Goal: Check status: Check status

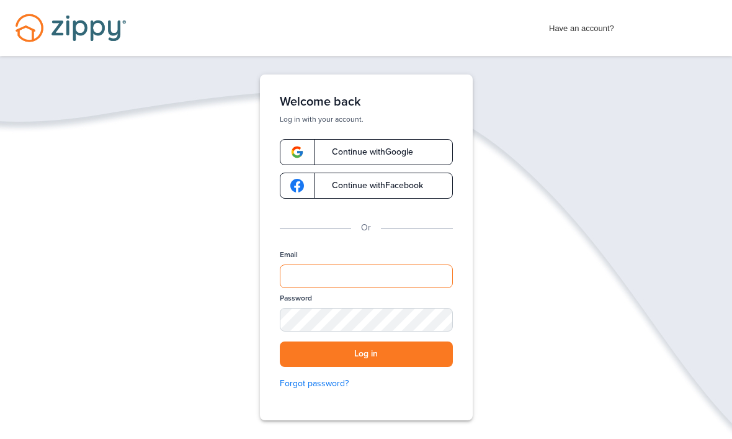
click at [308, 272] on input "Email" at bounding box center [366, 276] width 173 height 24
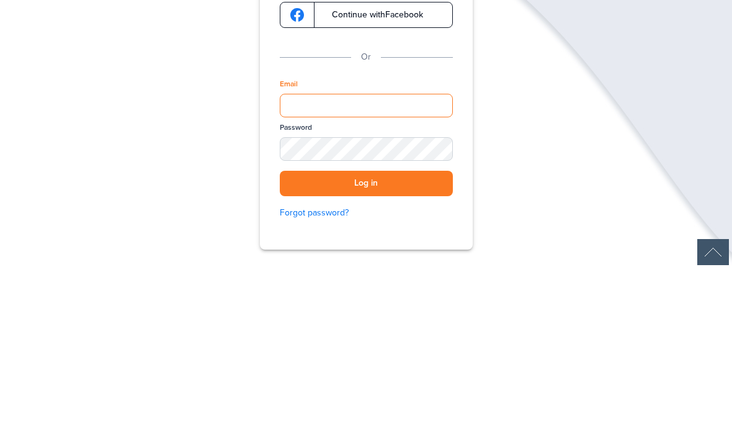
type input "**********"
click at [366, 341] on button "Log in" at bounding box center [366, 353] width 173 height 25
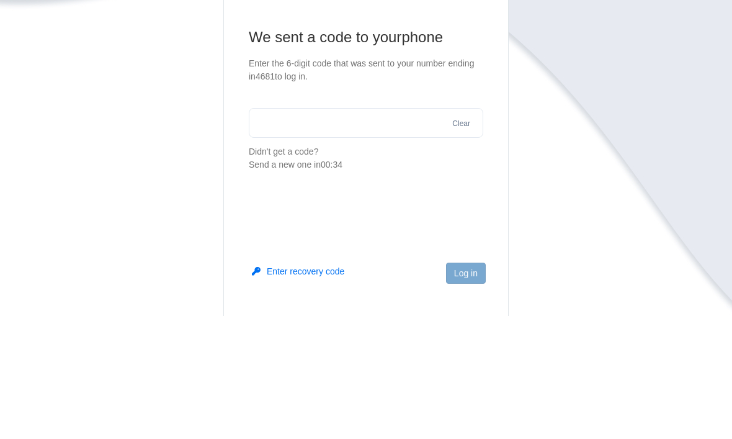
click at [323, 231] on input "text" at bounding box center [366, 246] width 235 height 30
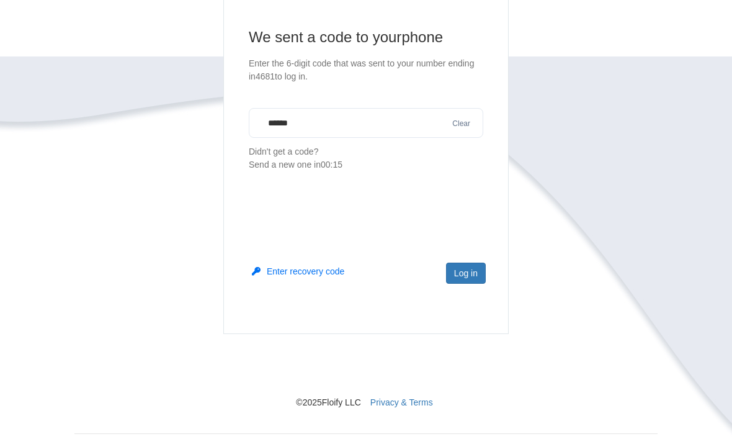
click at [465, 274] on button "Log in" at bounding box center [466, 272] width 40 height 21
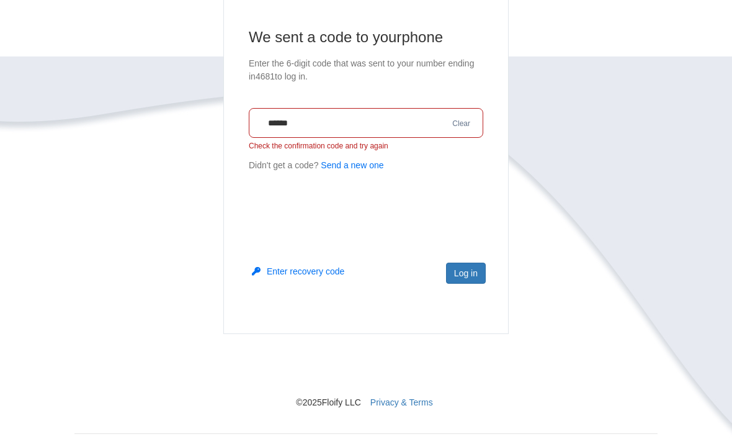
click at [396, 123] on input "******" at bounding box center [366, 123] width 235 height 30
type input "*"
type input "******"
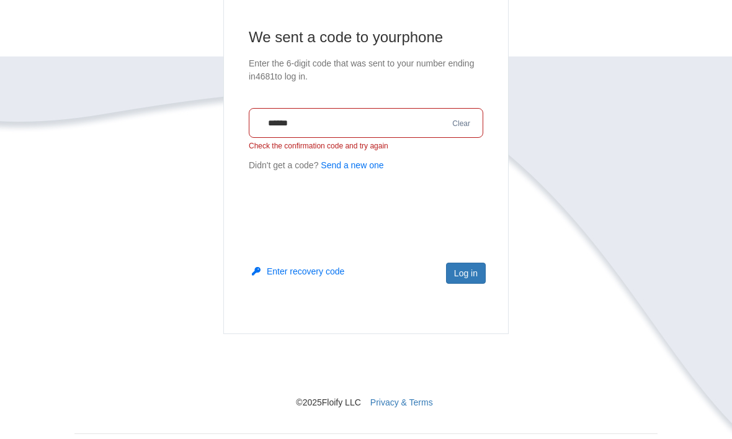
click at [459, 269] on button "Log in" at bounding box center [466, 272] width 40 height 21
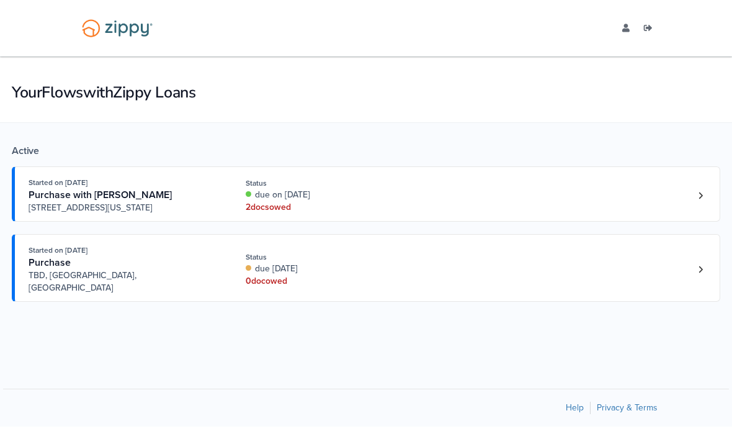
click at [695, 199] on link "Loan number 4219214" at bounding box center [700, 195] width 19 height 19
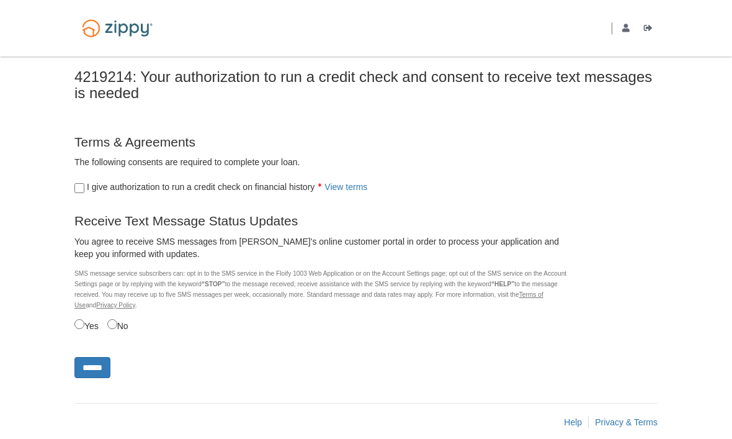
click at [99, 362] on input "******" at bounding box center [92, 367] width 36 height 21
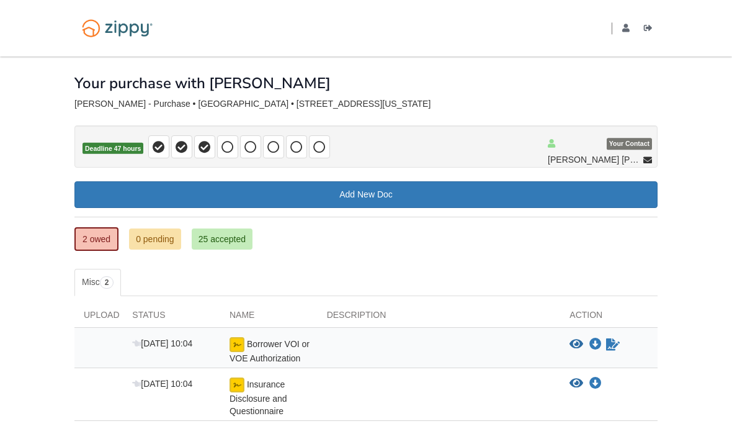
click at [419, 348] on div at bounding box center [439, 350] width 243 height 27
click at [494, 342] on div at bounding box center [439, 350] width 243 height 27
click at [610, 342] on icon "Sign Form" at bounding box center [613, 344] width 14 height 12
click at [611, 342] on icon "Waiting for your co-borrower to e-sign" at bounding box center [613, 344] width 14 height 12
click at [614, 344] on icon "Waiting for your co-borrower to e-sign" at bounding box center [613, 344] width 14 height 12
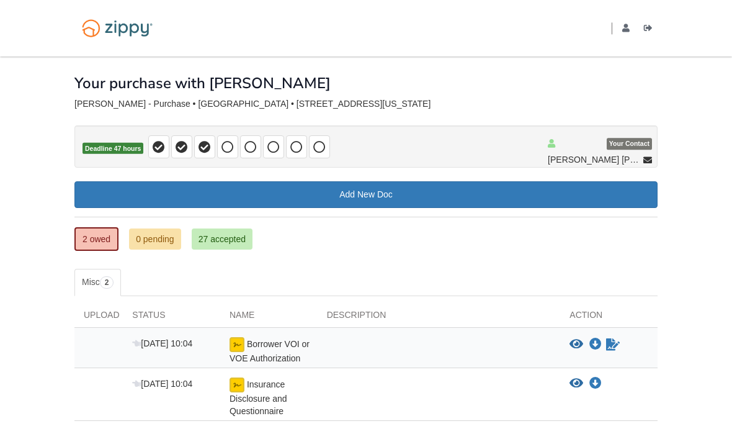
click at [613, 341] on icon "Waiting for your co-borrower to e-sign" at bounding box center [613, 344] width 14 height 12
click at [614, 341] on icon "Waiting for your co-borrower to e-sign" at bounding box center [613, 344] width 14 height 12
click at [618, 384] on div "View blank/sample document View blank/sample document Download file/sample doc …" at bounding box center [614, 383] width 88 height 12
click at [471, 337] on div at bounding box center [439, 350] width 243 height 27
click at [503, 350] on div at bounding box center [439, 350] width 243 height 27
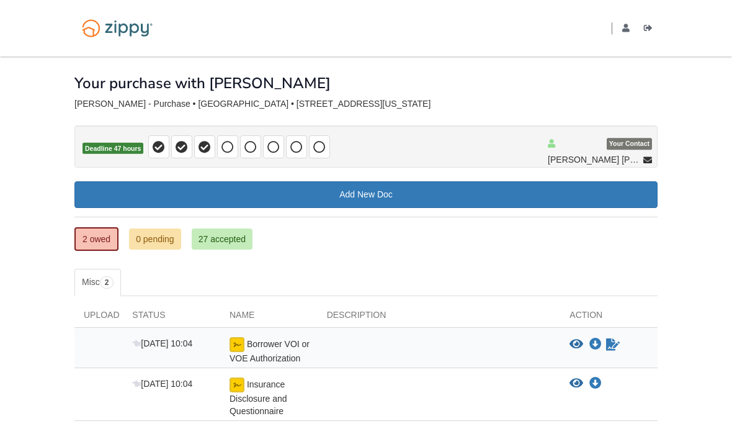
click at [612, 340] on icon "Waiting for your co-borrower to e-sign" at bounding box center [613, 344] width 14 height 12
click at [608, 344] on icon "Waiting for your co-borrower to e-sign" at bounding box center [613, 344] width 14 height 12
click at [590, 344] on icon "Download Borrower VOI or VOE Authorization" at bounding box center [595, 344] width 12 height 12
click at [570, 343] on icon "View Borrower VOI or VOE Authorization" at bounding box center [577, 344] width 14 height 12
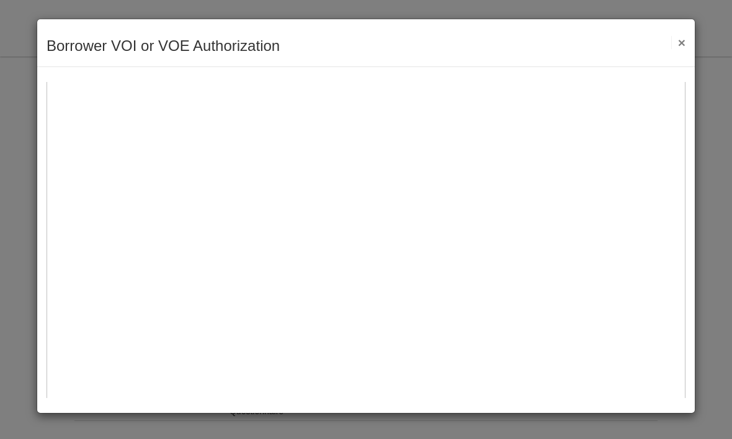
click at [677, 40] on button "×" at bounding box center [678, 42] width 14 height 13
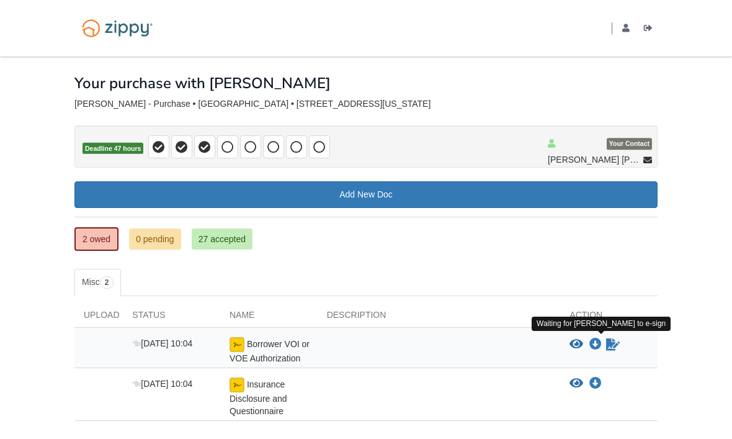
click at [612, 344] on icon "Waiting for your co-borrower to e-sign" at bounding box center [613, 344] width 14 height 12
click at [231, 231] on link "27 accepted" at bounding box center [222, 238] width 61 height 21
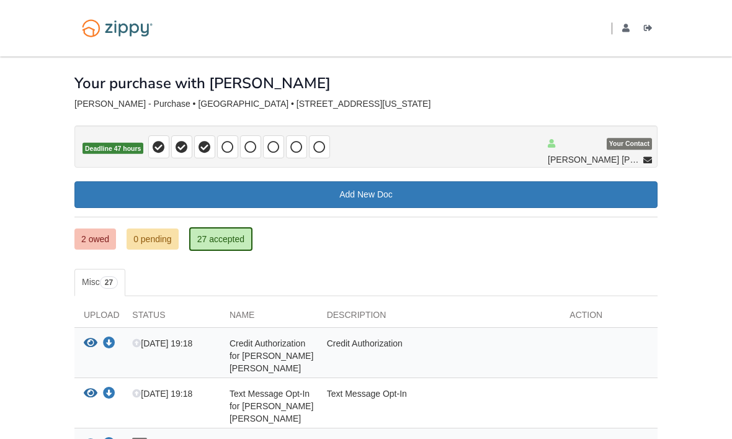
click at [141, 244] on link "0 pending" at bounding box center [153, 238] width 52 height 21
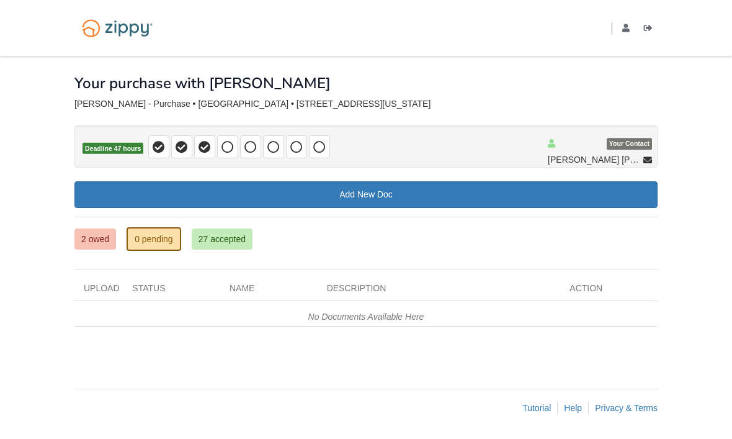
click at [97, 228] on link "2 owed" at bounding box center [95, 238] width 42 height 21
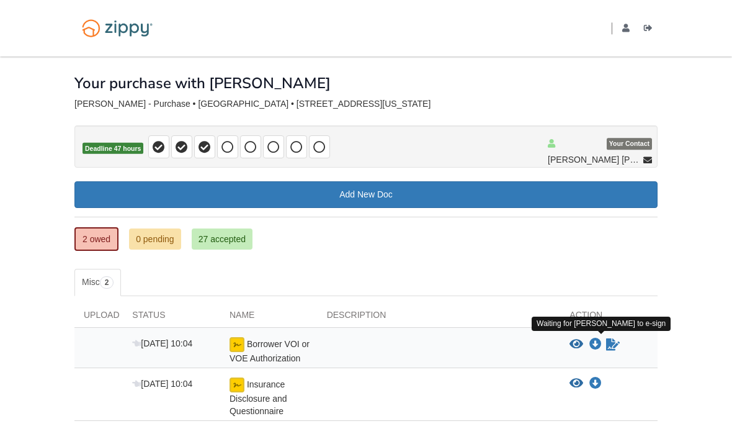
click at [612, 343] on icon "Waiting for your co-borrower to e-sign" at bounding box center [613, 344] width 14 height 12
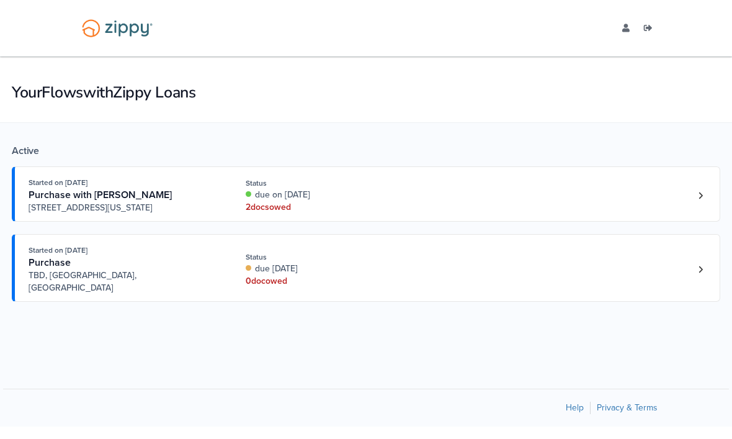
click at [399, 200] on div "due on Aug. 22nd, 2025" at bounding box center [329, 195] width 166 height 12
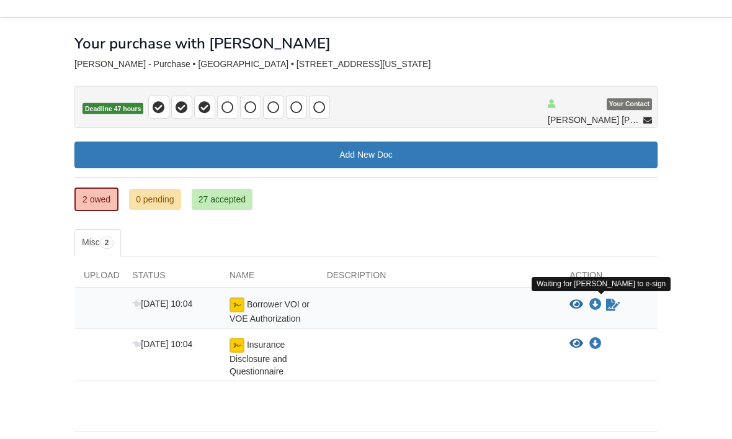
scroll to position [39, 0]
click at [613, 303] on icon "Waiting for your co-borrower to e-sign" at bounding box center [613, 305] width 14 height 12
click at [256, 306] on span "Borrower VOI or VOE Authorization" at bounding box center [270, 312] width 80 height 24
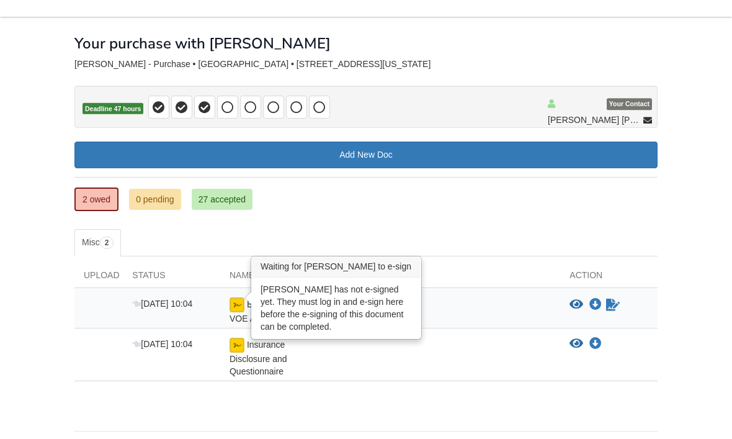
click at [242, 306] on img at bounding box center [237, 305] width 15 height 15
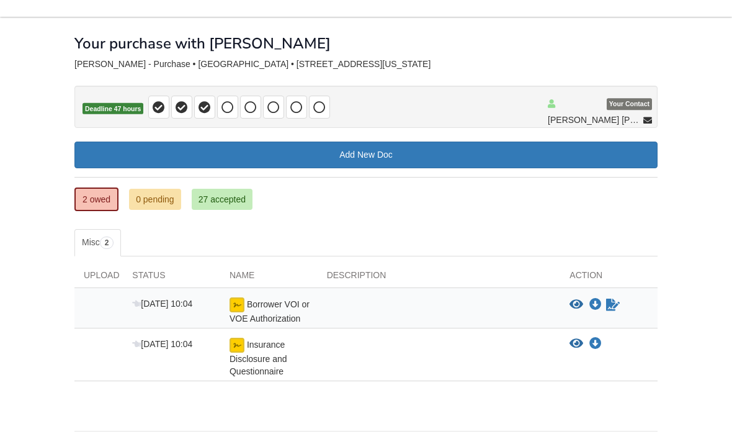
click at [640, 318] on div "View blank/sample document View blank/sample document Download file/sample doc …" at bounding box center [608, 311] width 97 height 27
click at [726, 132] on body "Back to My Flows davidjstephens123@icloud.com Logout" at bounding box center [366, 221] width 732 height 520
click at [627, 103] on span "Your Contact" at bounding box center [629, 105] width 45 height 12
click at [623, 107] on span "Your Contact" at bounding box center [629, 105] width 45 height 12
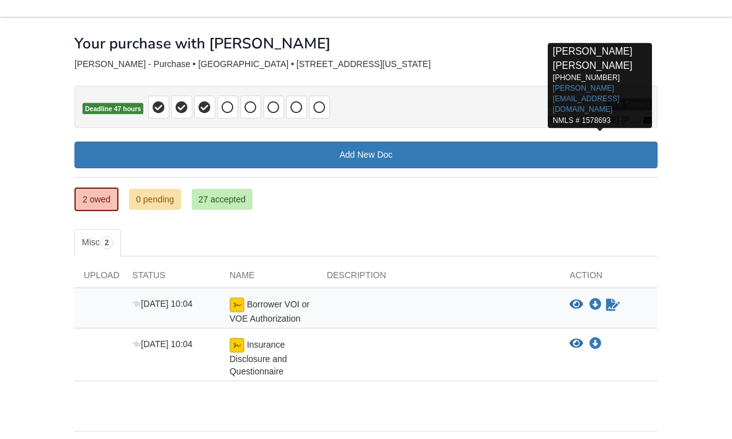
click at [648, 121] on icon at bounding box center [647, 121] width 9 height 9
click at [651, 120] on icon at bounding box center [647, 121] width 9 height 9
click at [576, 341] on icon "View Insurance Disclosure and Questionnaire" at bounding box center [577, 344] width 14 height 12
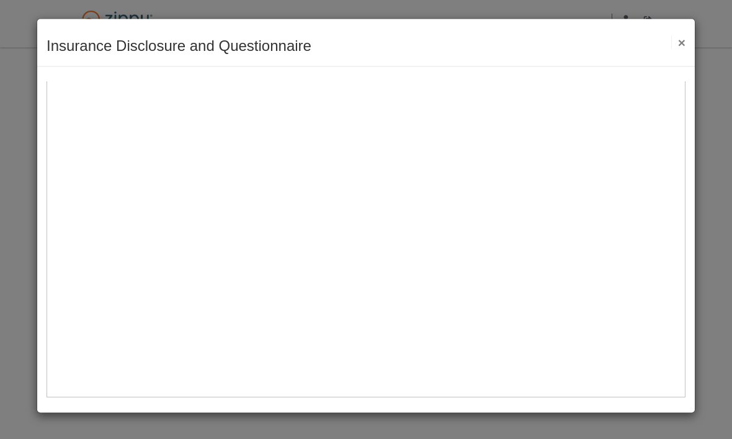
scroll to position [15, 0]
click at [684, 37] on button "×" at bounding box center [678, 42] width 14 height 13
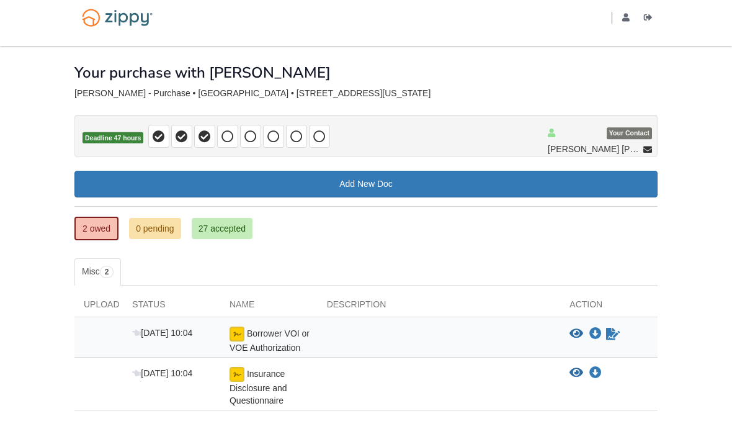
scroll to position [0, 0]
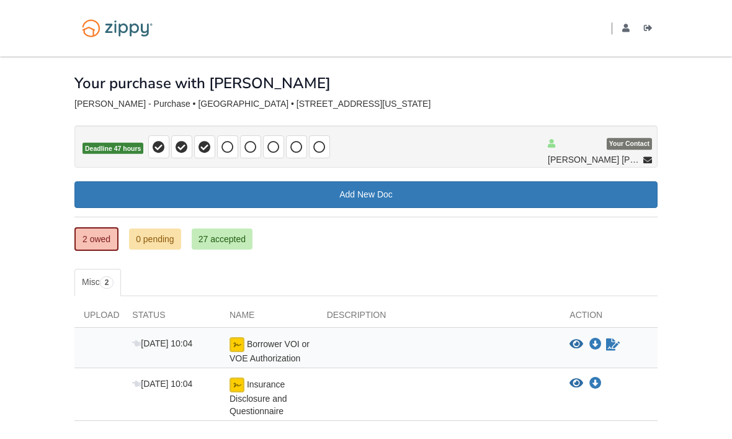
click at [223, 238] on link "27 accepted" at bounding box center [222, 238] width 61 height 21
click at [217, 228] on link "27 accepted" at bounding box center [222, 238] width 61 height 21
click at [214, 244] on link "27 accepted" at bounding box center [222, 238] width 61 height 21
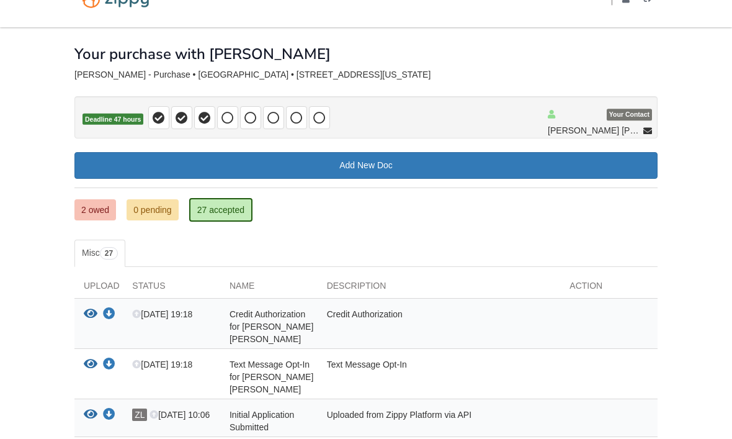
scroll to position [40, 0]
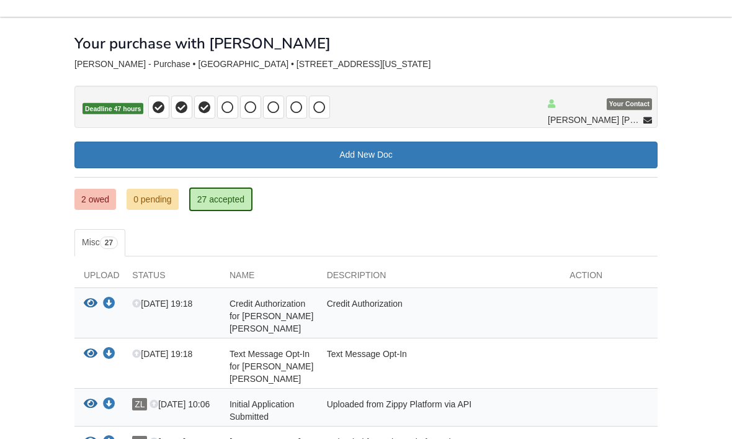
click at [625, 288] on div "View your document Download your document [DATE] 19:18 Credit Authorization for…" at bounding box center [365, 313] width 583 height 50
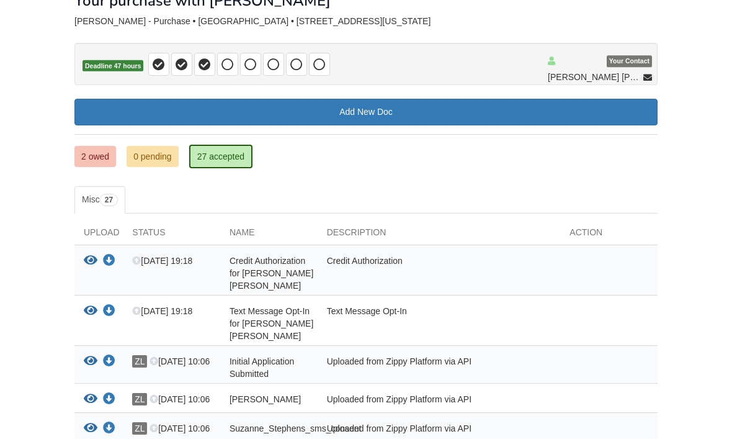
scroll to position [0, 0]
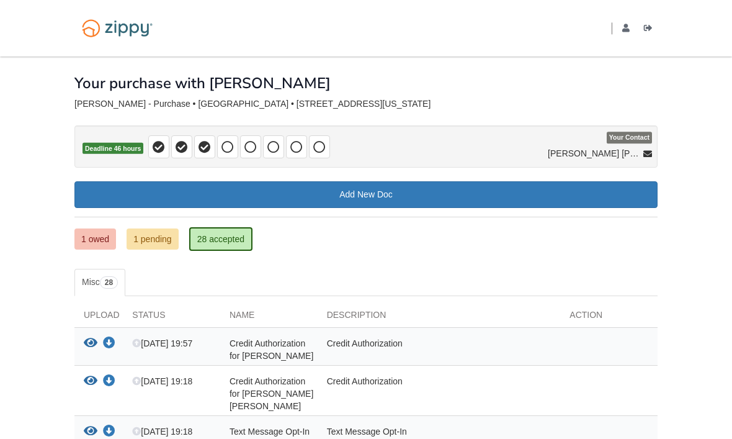
scroll to position [20, 0]
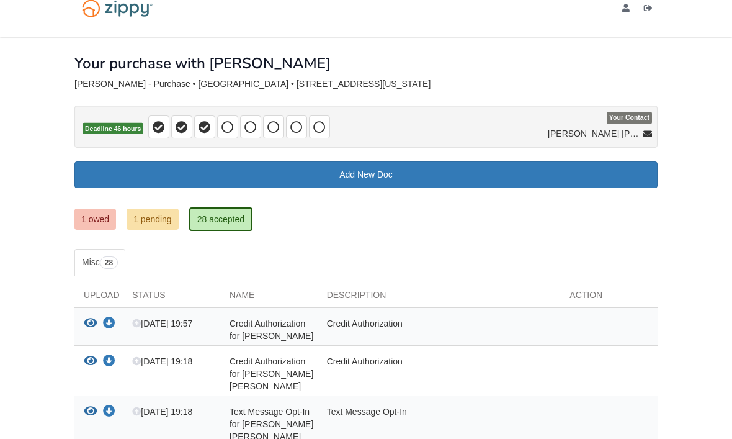
click at [153, 212] on link "1 pending" at bounding box center [153, 218] width 52 height 21
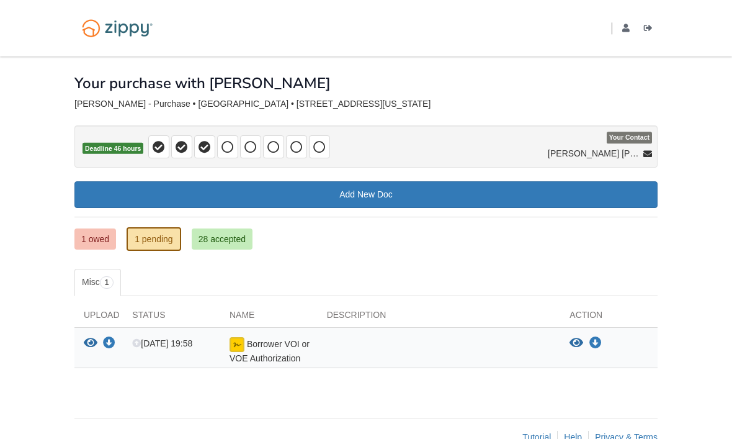
click at [94, 234] on link "1 owed" at bounding box center [95, 238] width 42 height 21
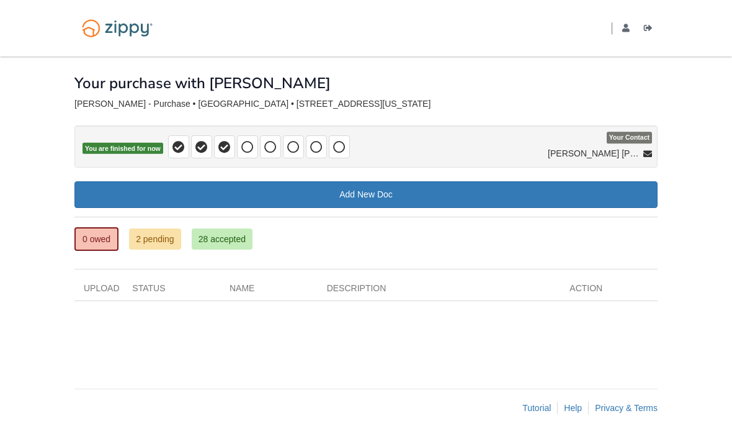
click at [719, 295] on body "Back to My Flows [EMAIL_ADDRESS][DOMAIN_NAME] Logout" at bounding box center [366, 219] width 732 height 439
click at [721, 258] on body "Back to My Flows [EMAIL_ADDRESS][DOMAIN_NAME] Logout" at bounding box center [366, 219] width 732 height 439
click at [232, 241] on link "28 accepted" at bounding box center [222, 238] width 61 height 21
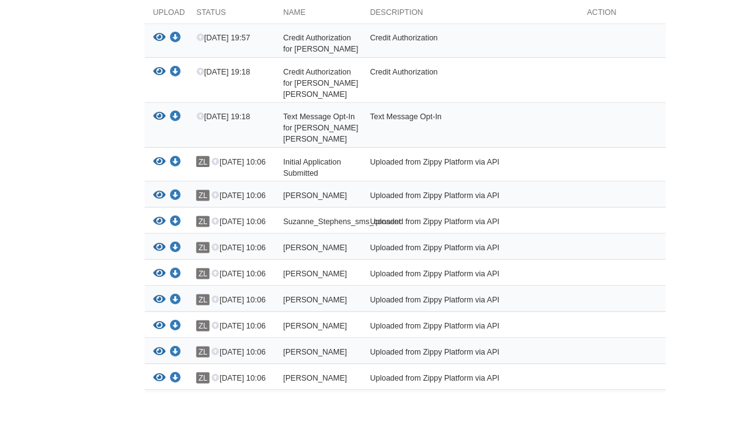
scroll to position [427, 0]
